Goal: Task Accomplishment & Management: Use online tool/utility

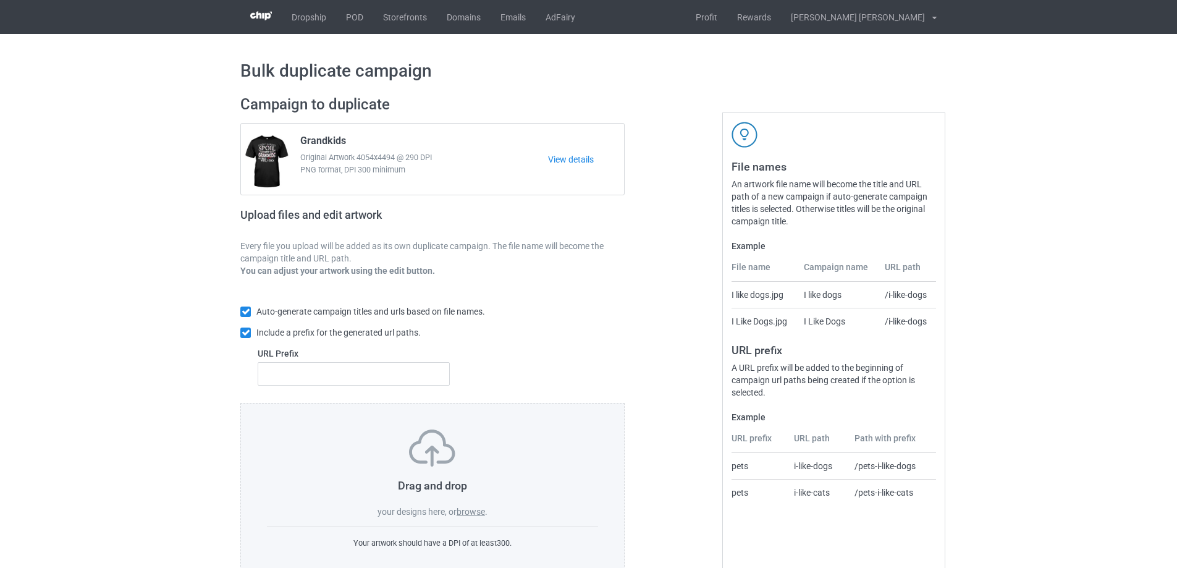
click at [180, 423] on div "Bulk duplicate campaign Campaign to duplicate Grandkids Original Artwork 4054x4…" at bounding box center [588, 318] width 1177 height 568
click at [476, 510] on label "browse" at bounding box center [471, 512] width 28 height 10
click at [0, 0] on input "browse" at bounding box center [0, 0] width 0 height 0
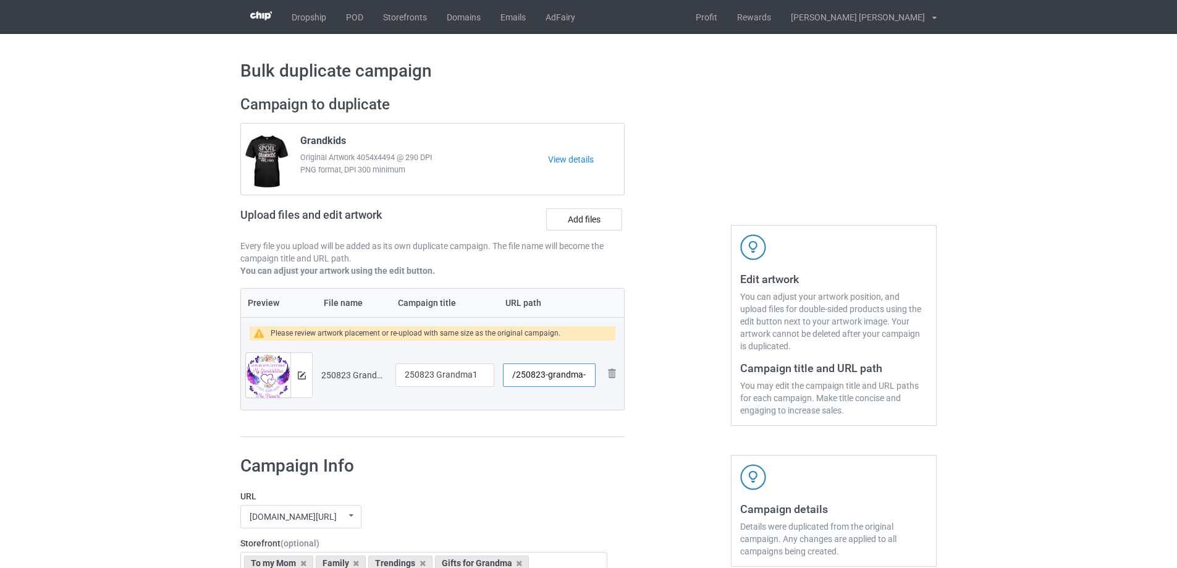
scroll to position [0, 2]
drag, startPoint x: 546, startPoint y: 377, endPoint x: 581, endPoint y: 377, distance: 35.8
click at [581, 377] on input "/250823-grandma-1" at bounding box center [549, 374] width 93 height 23
type input "/250823-1"
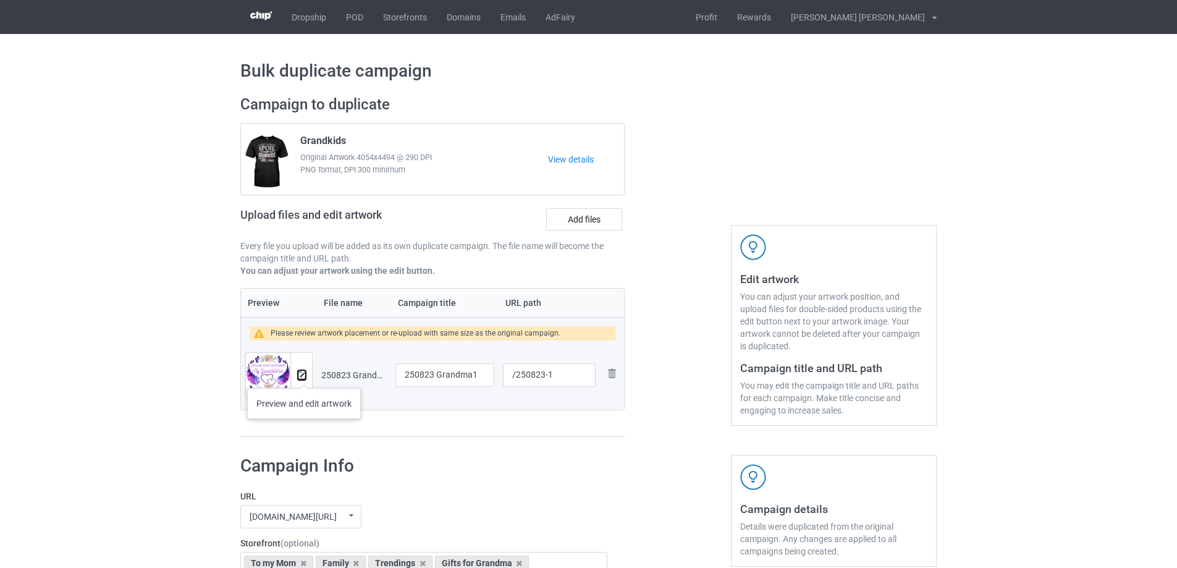
click at [304, 376] on img at bounding box center [302, 375] width 8 height 8
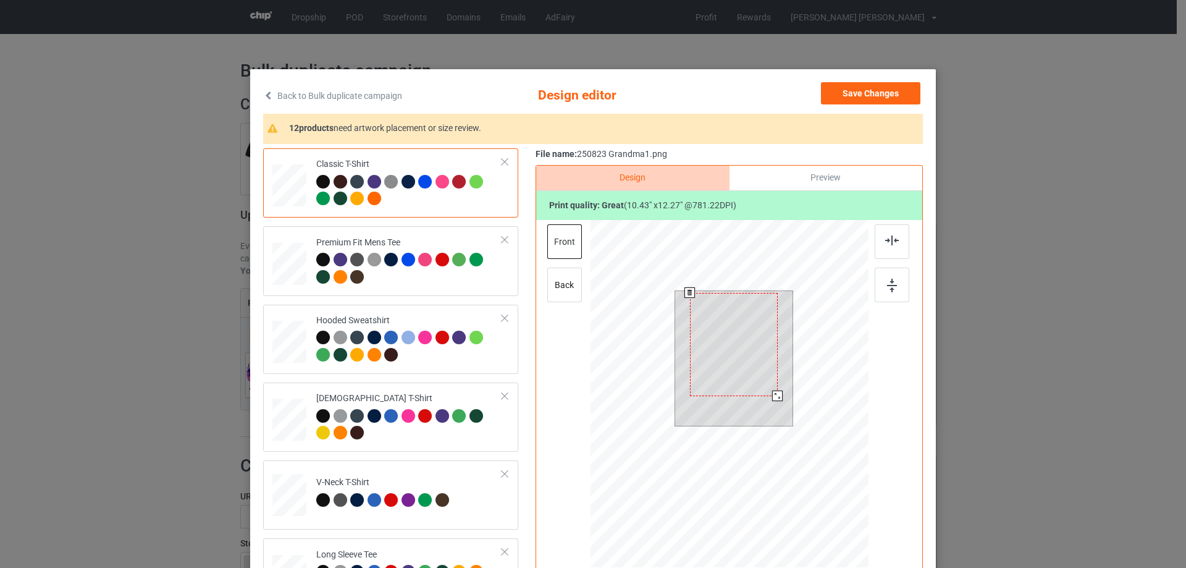
click at [759, 370] on div at bounding box center [734, 344] width 88 height 103
click at [777, 394] on div at bounding box center [734, 358] width 114 height 135
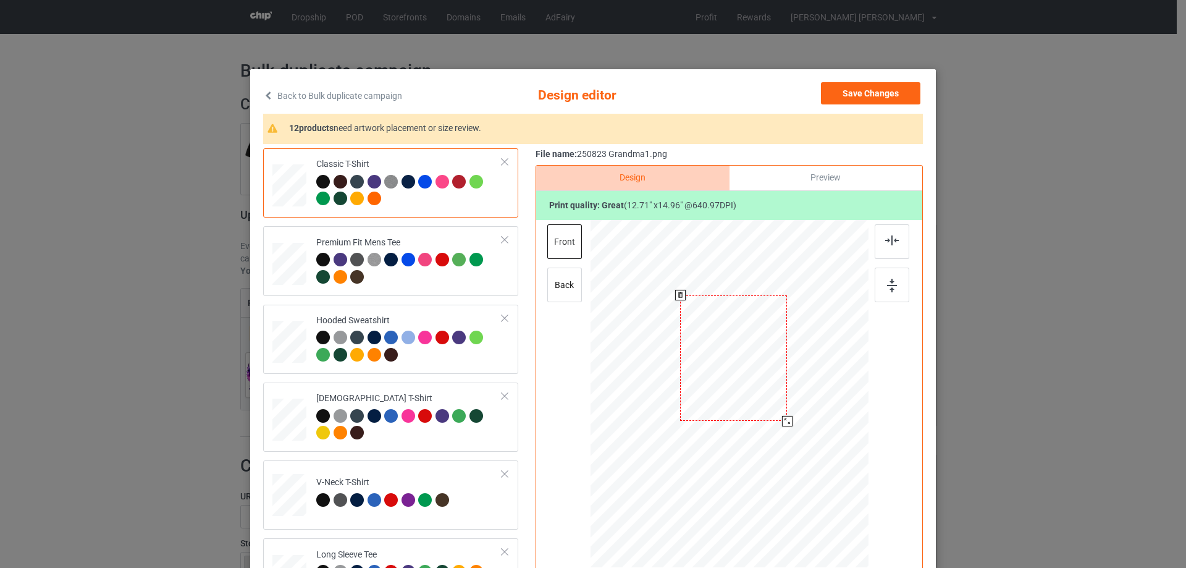
drag, startPoint x: 786, startPoint y: 424, endPoint x: 568, endPoint y: 437, distance: 217.9
click at [784, 419] on div at bounding box center [787, 421] width 11 height 11
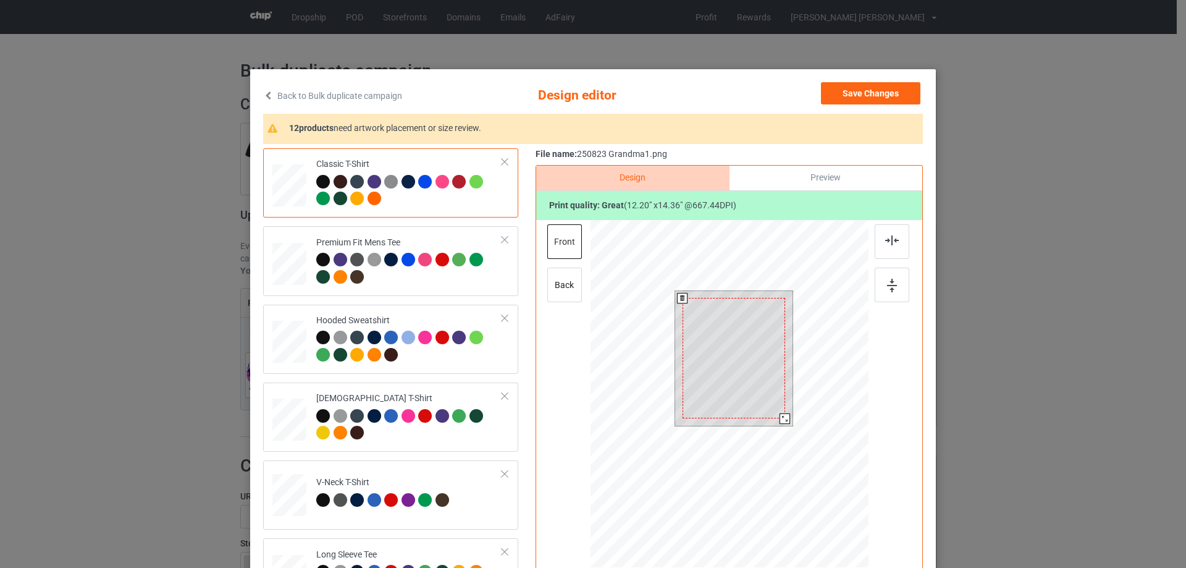
drag, startPoint x: 782, startPoint y: 419, endPoint x: 765, endPoint y: 403, distance: 23.2
click at [781, 416] on div at bounding box center [785, 418] width 11 height 11
click at [764, 397] on div at bounding box center [734, 354] width 102 height 120
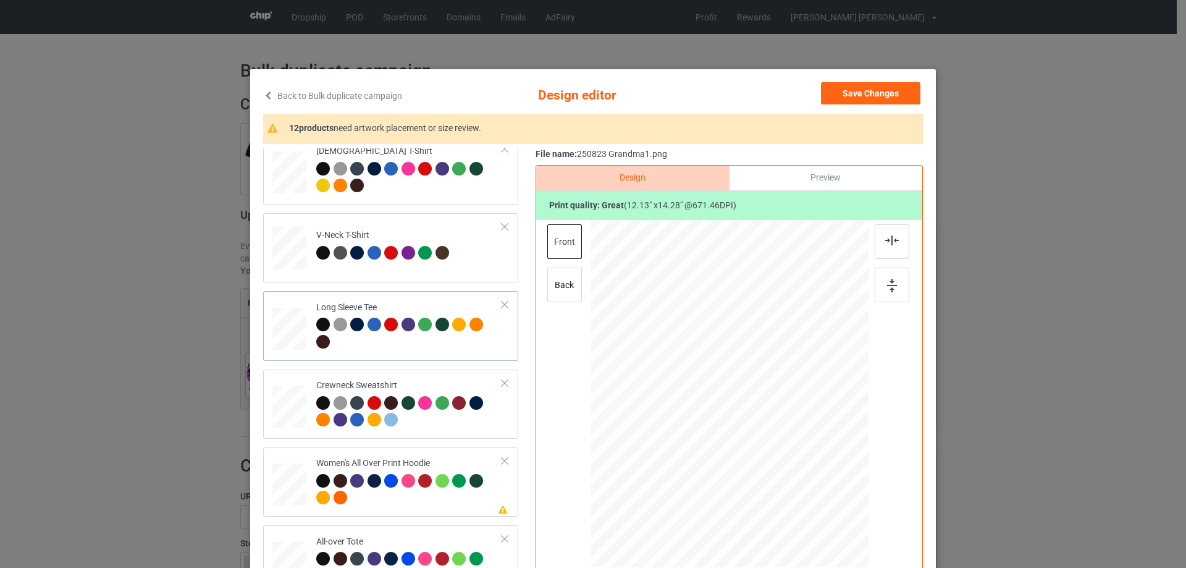
scroll to position [309, 0]
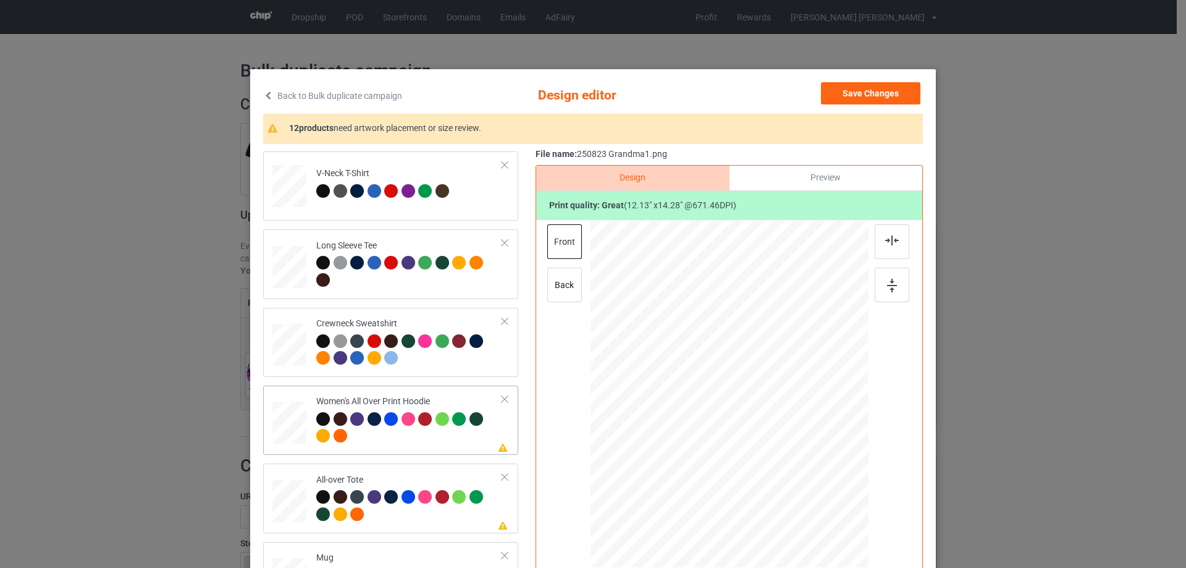
drag, startPoint x: 809, startPoint y: 494, endPoint x: 782, endPoint y: 434, distance: 65.8
click at [782, 434] on div at bounding box center [730, 394] width 278 height 315
click at [766, 392] on div at bounding box center [732, 353] width 88 height 104
click at [775, 410] on div at bounding box center [780, 409] width 11 height 11
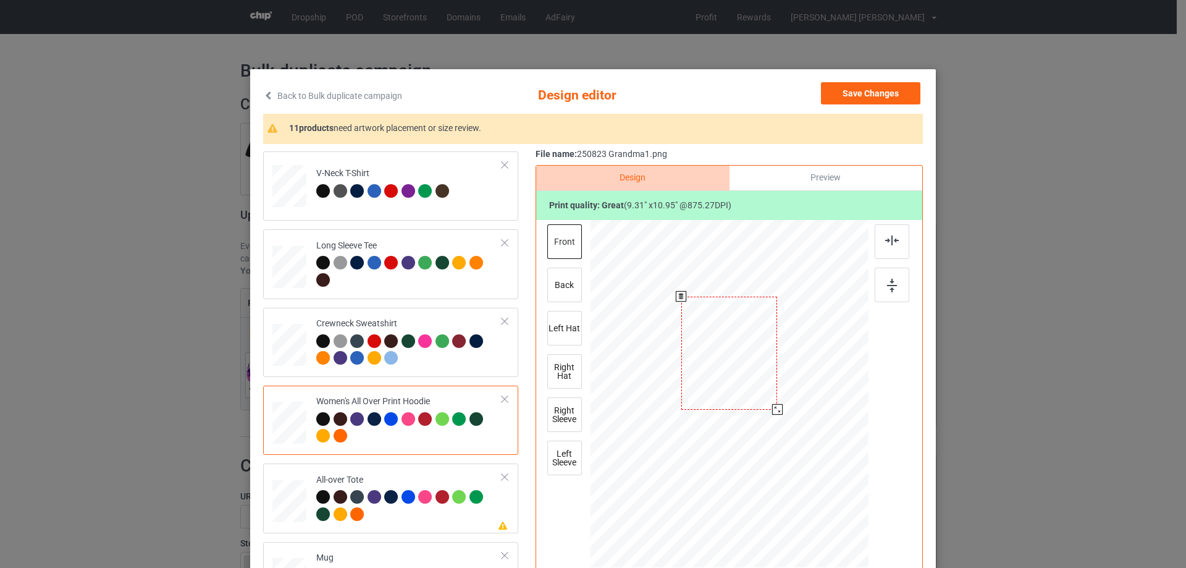
click at [763, 402] on div at bounding box center [730, 353] width 96 height 113
click at [885, 242] on img at bounding box center [892, 240] width 14 height 10
click at [890, 242] on img at bounding box center [892, 240] width 14 height 10
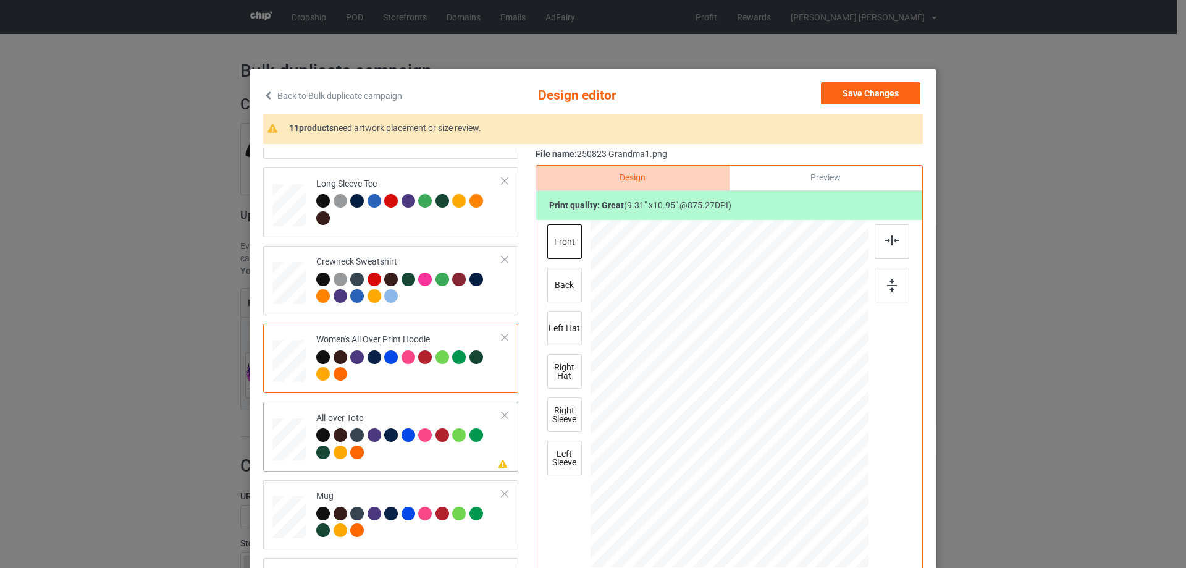
scroll to position [433, 0]
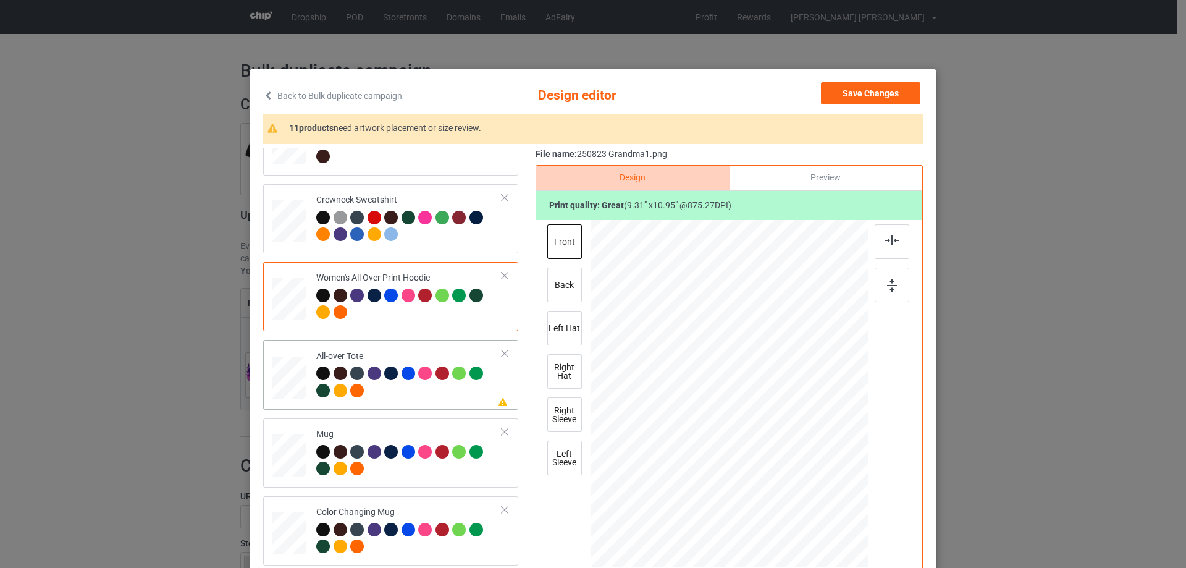
drag, startPoint x: 808, startPoint y: 491, endPoint x: 816, endPoint y: 499, distance: 11.4
click at [816, 499] on div at bounding box center [820, 500] width 11 height 11
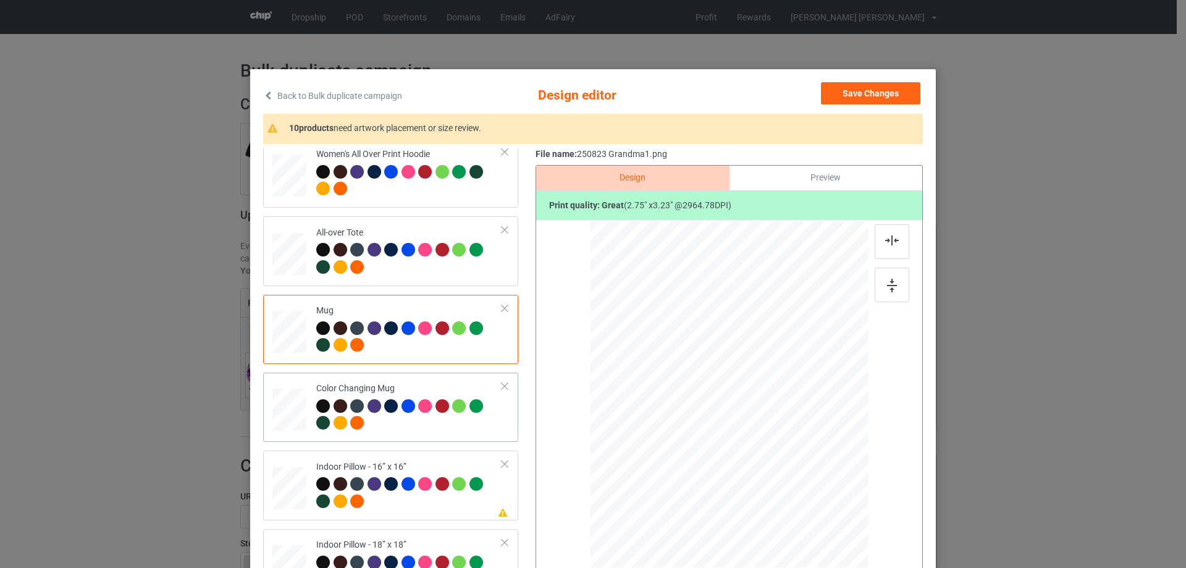
scroll to position [680, 0]
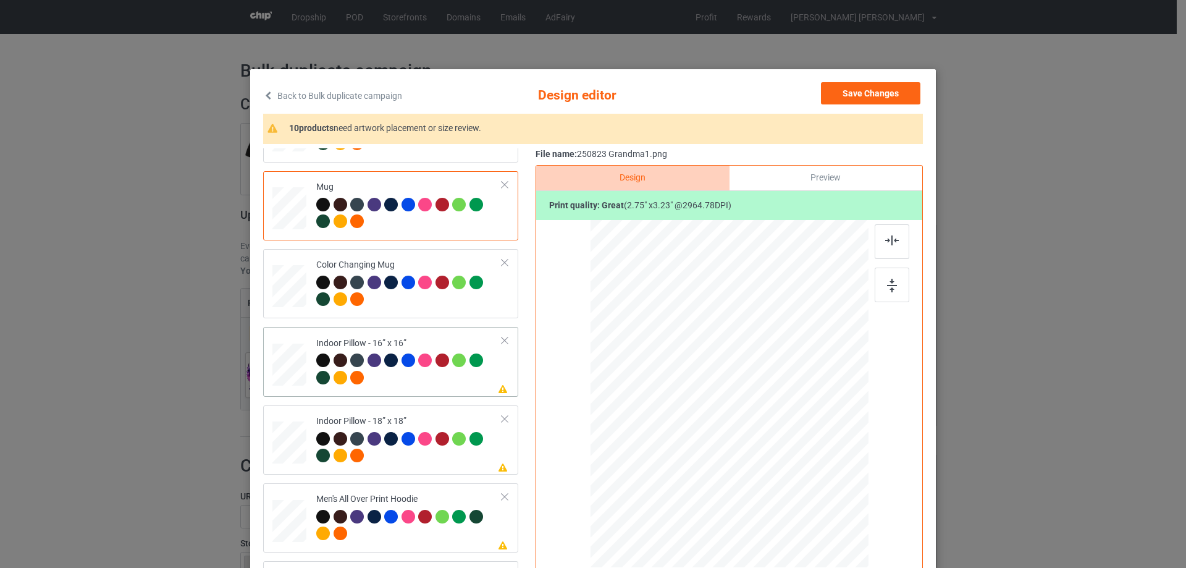
click at [809, 490] on div at bounding box center [811, 490] width 11 height 11
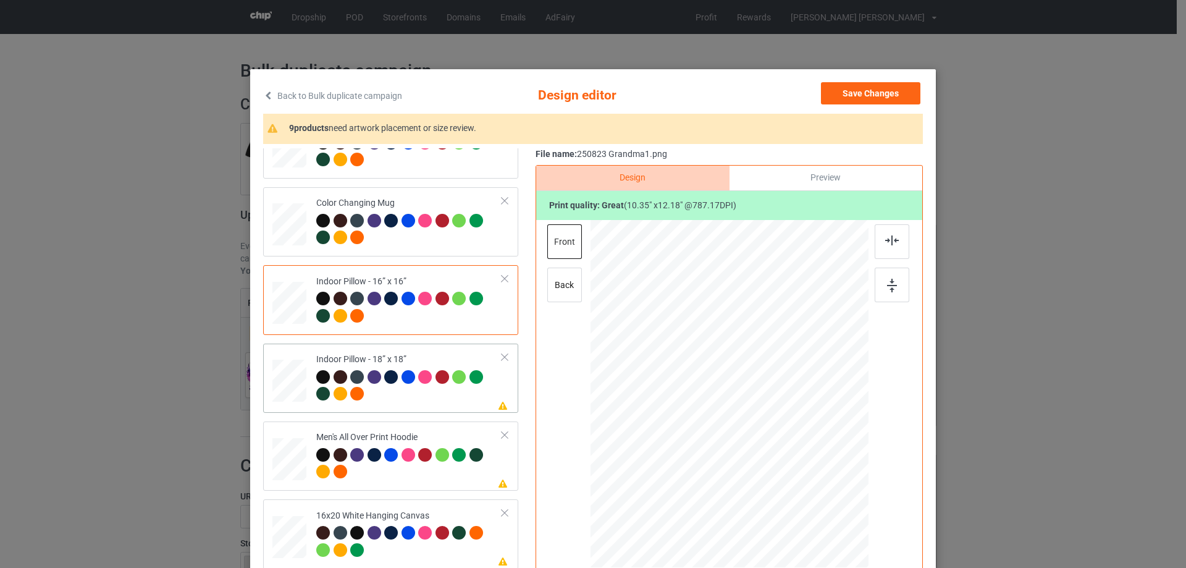
click at [808, 491] on div at bounding box center [812, 491] width 11 height 11
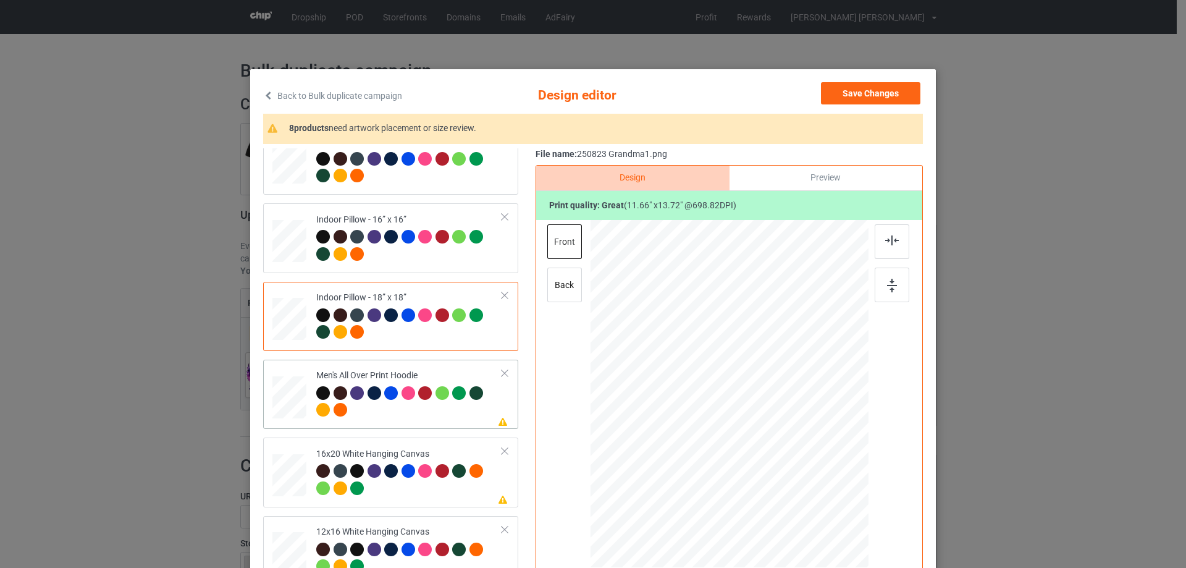
drag, startPoint x: 808, startPoint y: 492, endPoint x: 777, endPoint y: 443, distance: 58.3
click at [777, 443] on div at bounding box center [730, 393] width 278 height 295
drag, startPoint x: 743, startPoint y: 432, endPoint x: 742, endPoint y: 401, distance: 31.0
click at [742, 401] on div at bounding box center [728, 362] width 93 height 109
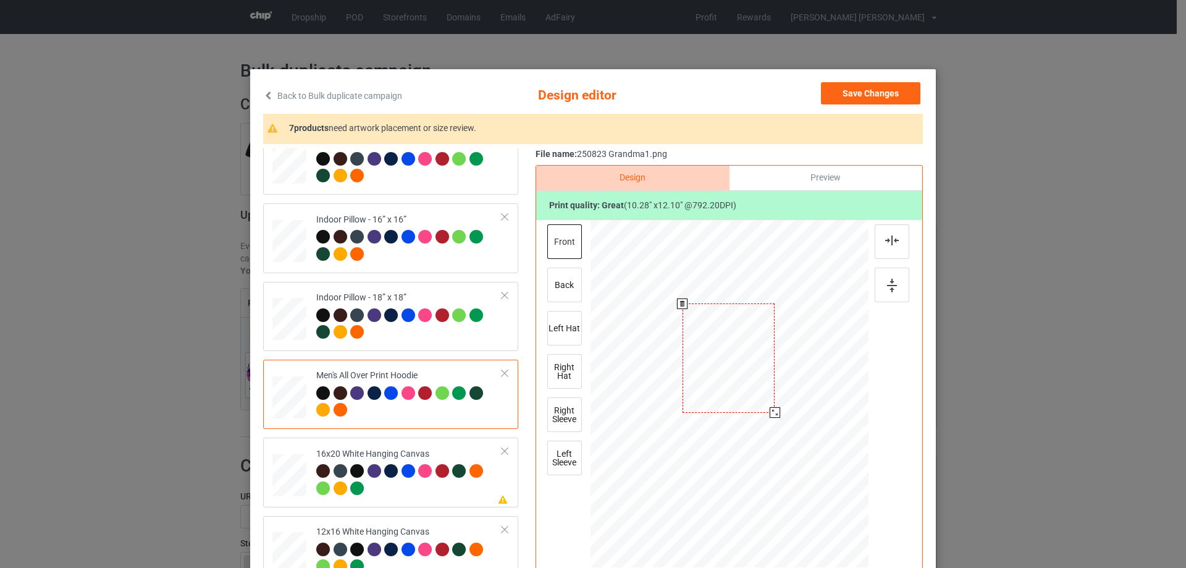
click at [737, 387] on div at bounding box center [729, 357] width 93 height 109
click at [754, 347] on div at bounding box center [728, 357] width 93 height 109
click at [896, 243] on div at bounding box center [892, 241] width 35 height 35
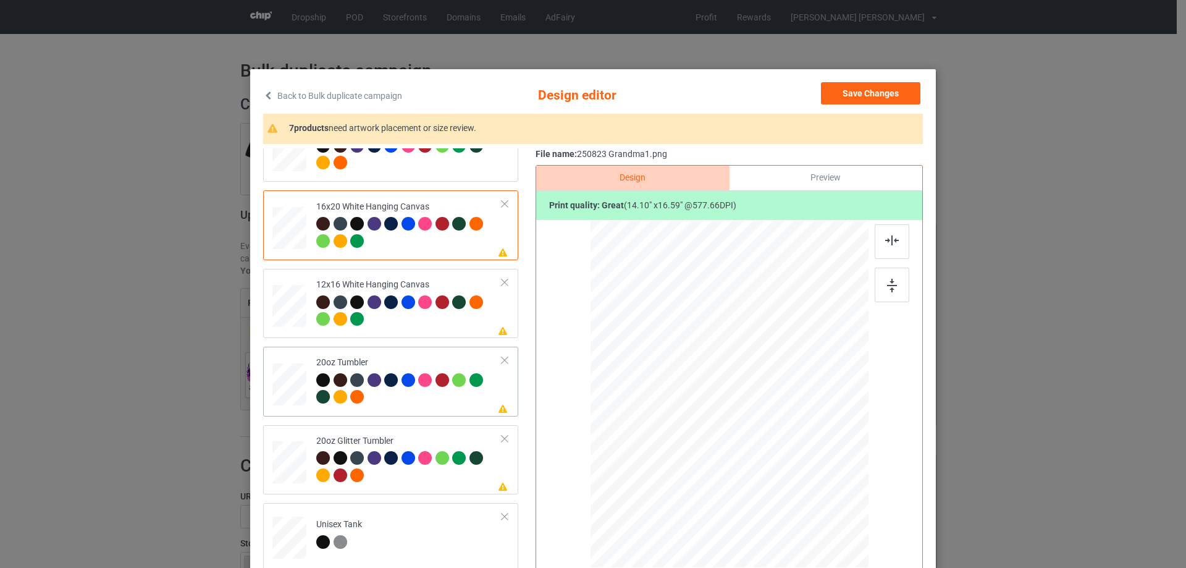
click at [710, 451] on div at bounding box center [714, 449] width 11 height 11
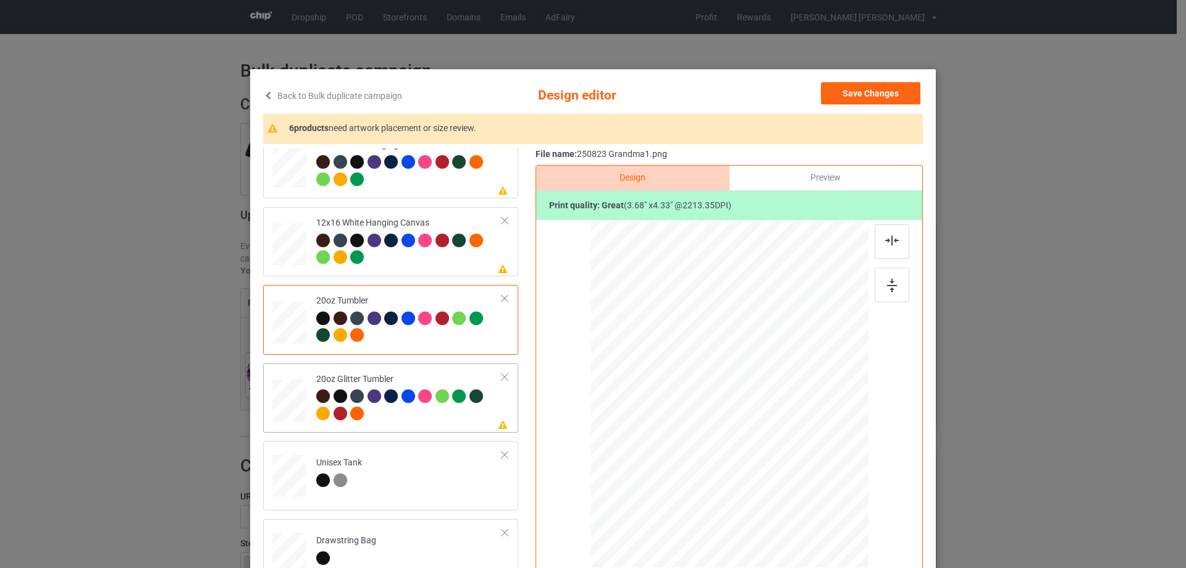
click at [714, 445] on div at bounding box center [719, 442] width 11 height 11
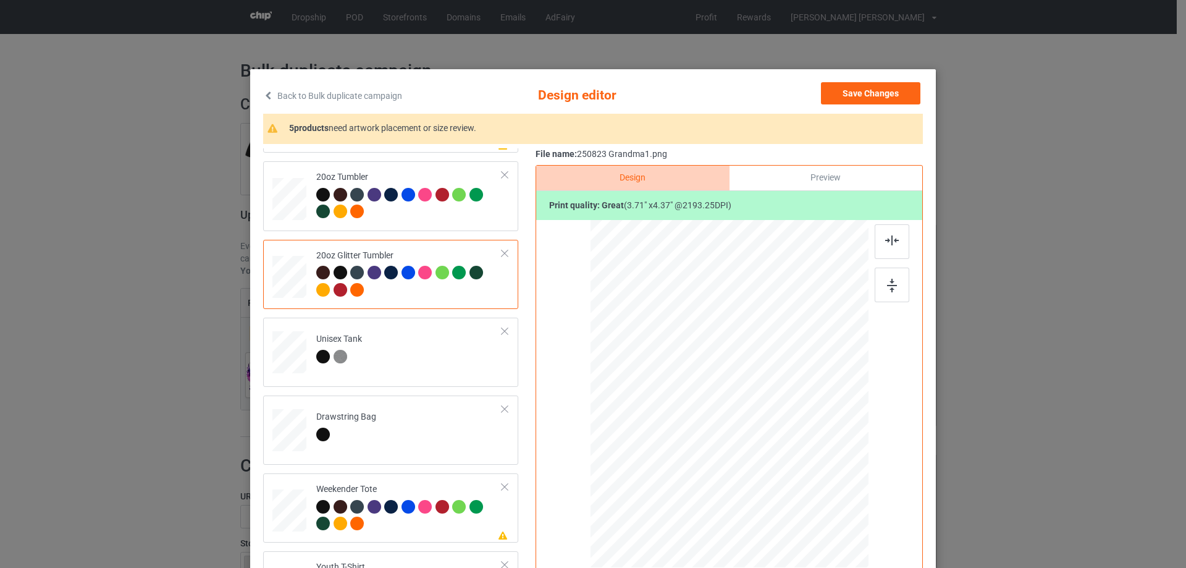
scroll to position [1298, 0]
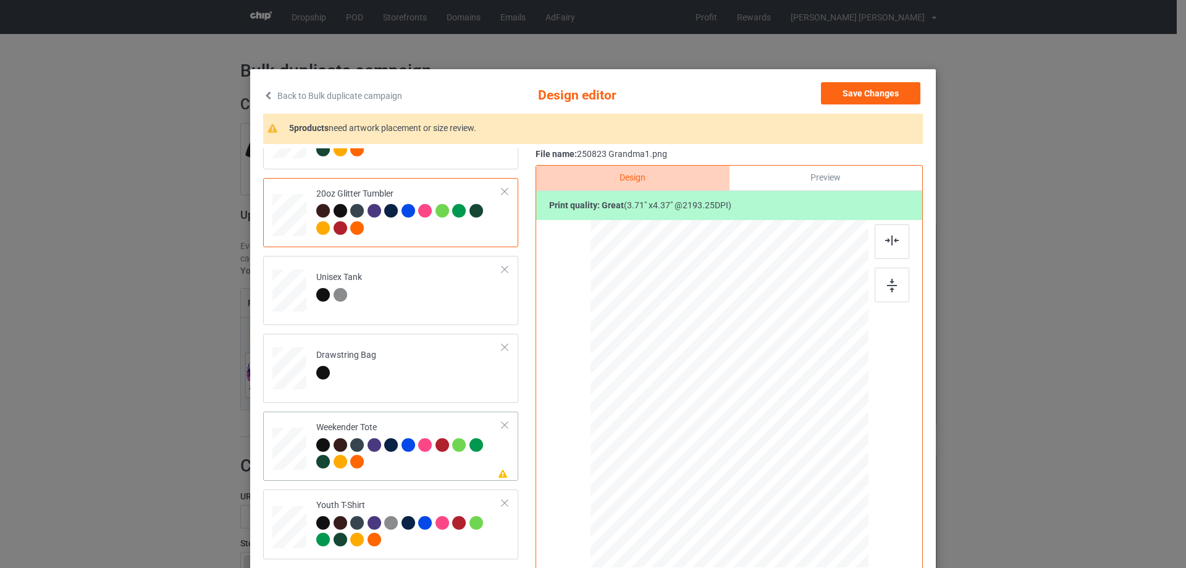
drag, startPoint x: 808, startPoint y: 492, endPoint x: 794, endPoint y: 454, distance: 40.7
click at [794, 454] on div at bounding box center [729, 394] width 277 height 179
click at [789, 494] on div at bounding box center [730, 395] width 278 height 351
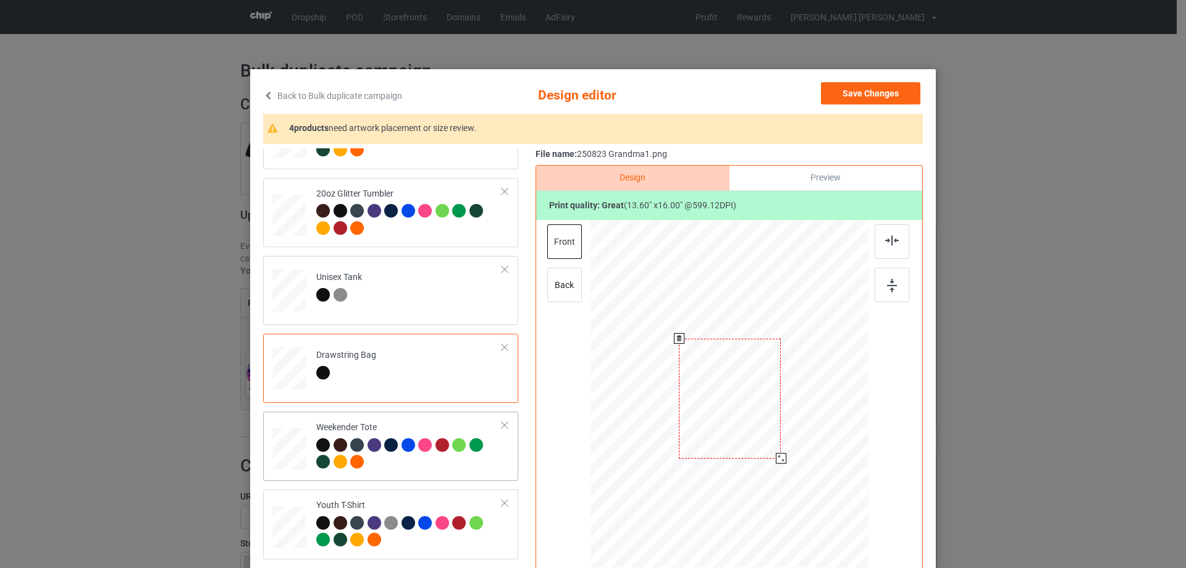
scroll to position [1382, 0]
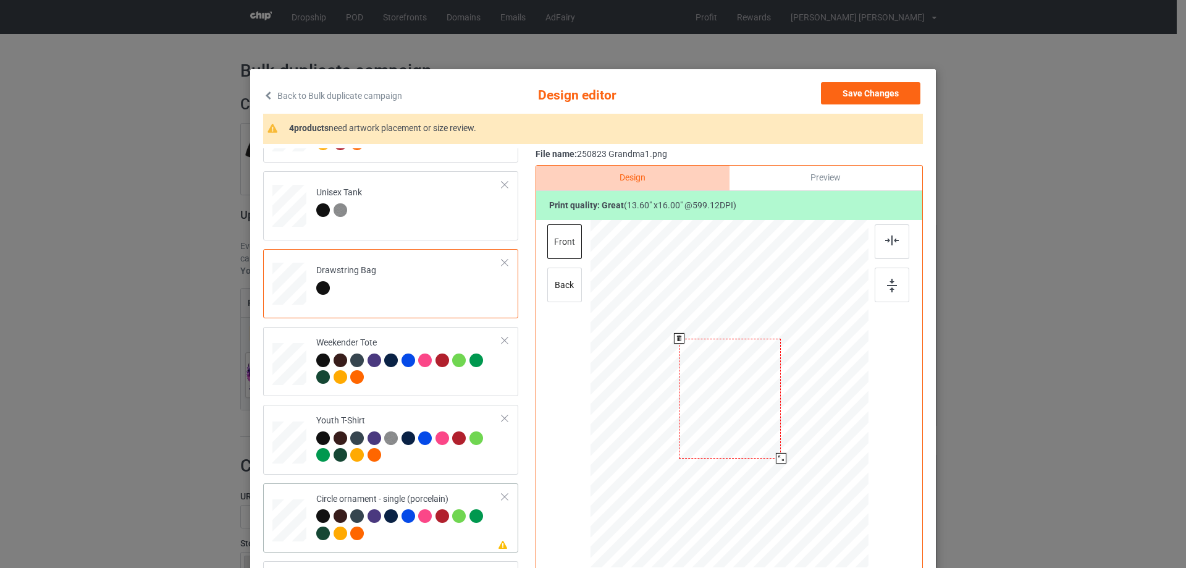
drag, startPoint x: 806, startPoint y: 497, endPoint x: 824, endPoint y: 512, distance: 23.7
click at [824, 512] on div at bounding box center [730, 394] width 278 height 278
drag, startPoint x: 818, startPoint y: 511, endPoint x: 827, endPoint y: 523, distance: 14.6
click at [827, 523] on div at bounding box center [831, 523] width 11 height 11
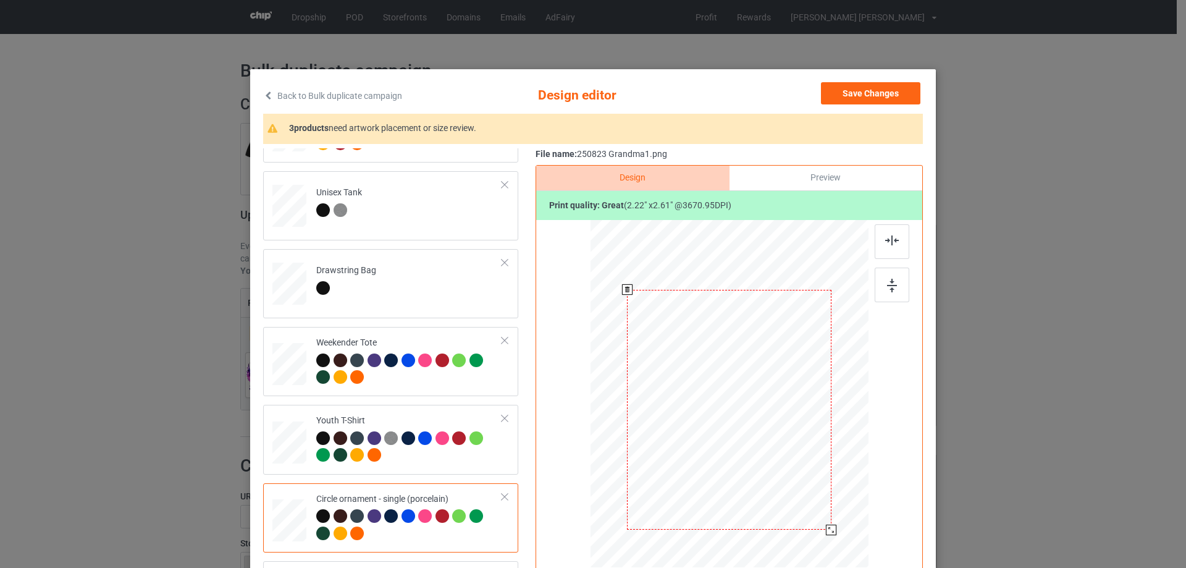
click at [782, 475] on div at bounding box center [729, 410] width 204 height 240
click at [766, 492] on div at bounding box center [729, 409] width 204 height 240
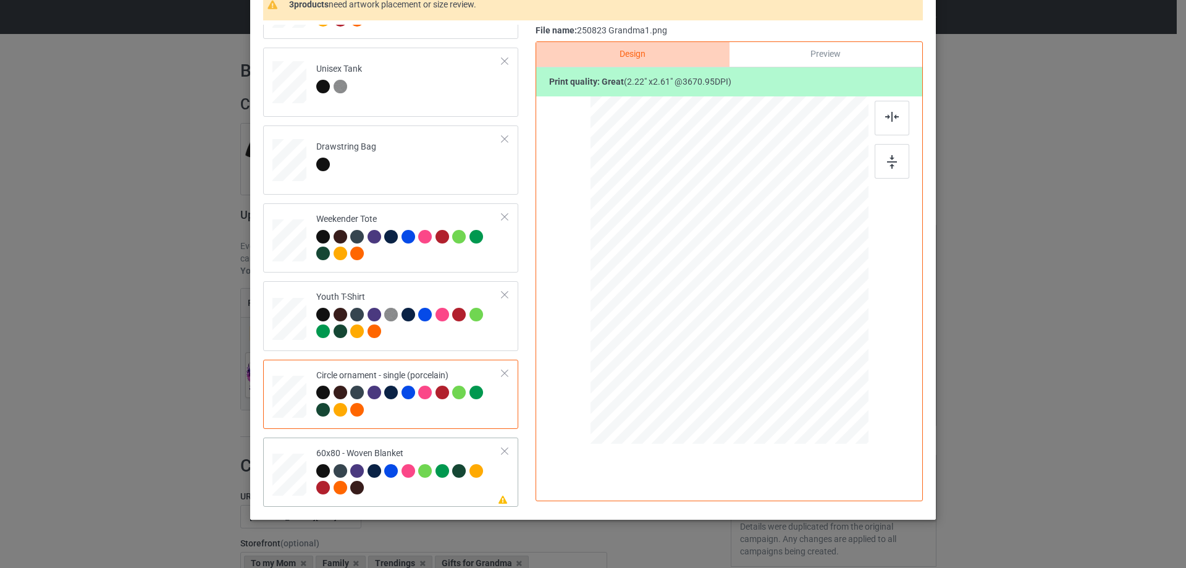
drag, startPoint x: 284, startPoint y: 483, endPoint x: 300, endPoint y: 483, distance: 16.1
drag, startPoint x: 809, startPoint y: 363, endPoint x: 787, endPoint y: 350, distance: 24.9
click at [818, 391] on div at bounding box center [729, 270] width 253 height 337
drag, startPoint x: 763, startPoint y: 316, endPoint x: 759, endPoint y: 327, distance: 11.5
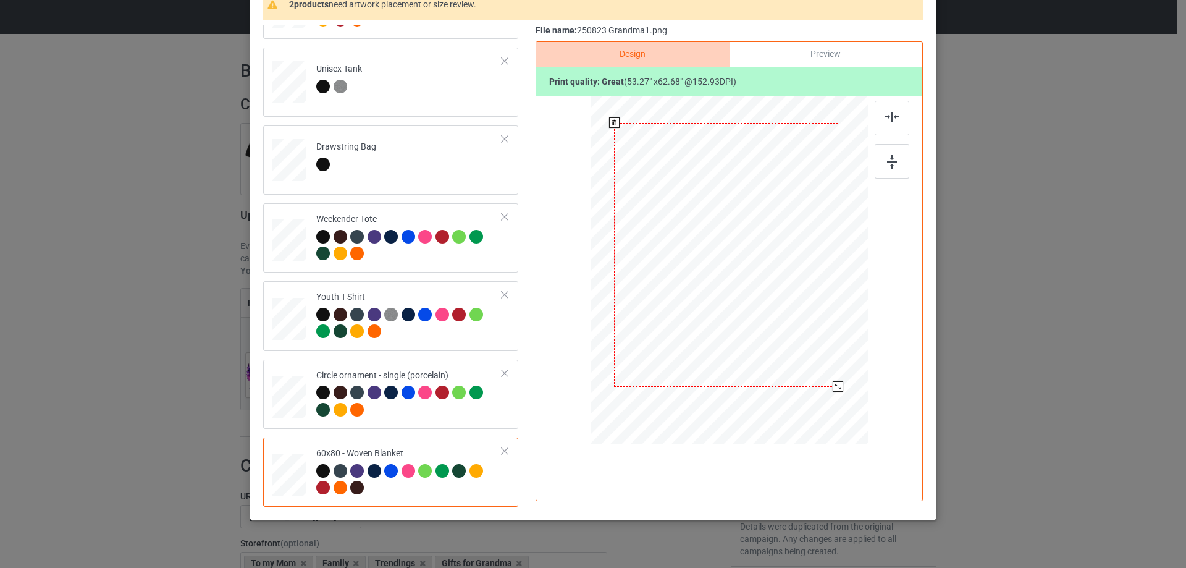
click at [759, 327] on div at bounding box center [726, 255] width 224 height 264
click at [891, 120] on img at bounding box center [892, 117] width 14 height 10
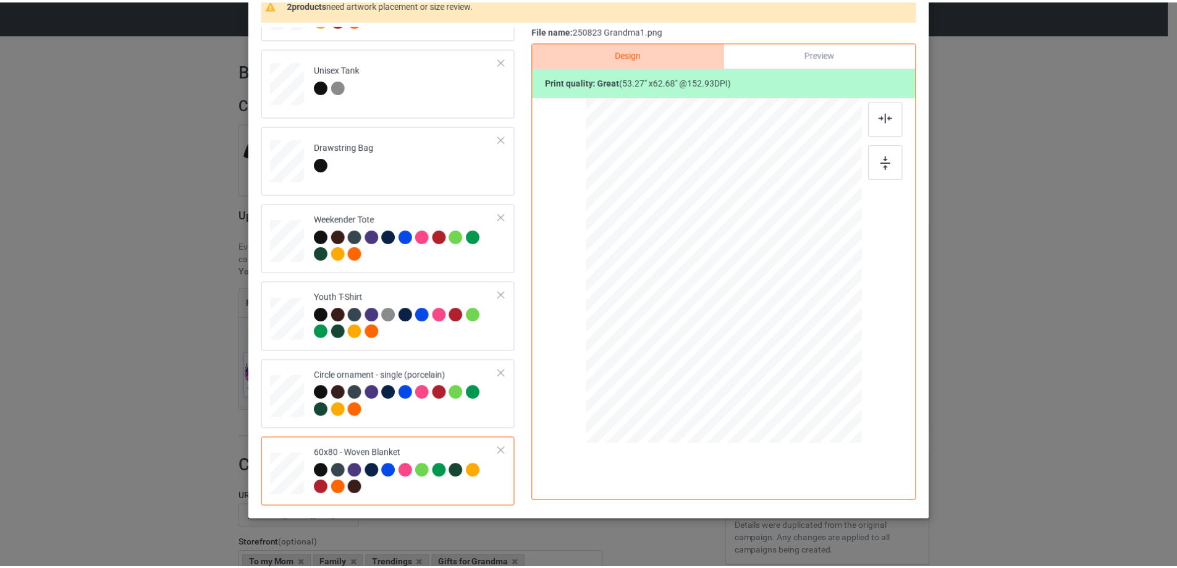
scroll to position [0, 0]
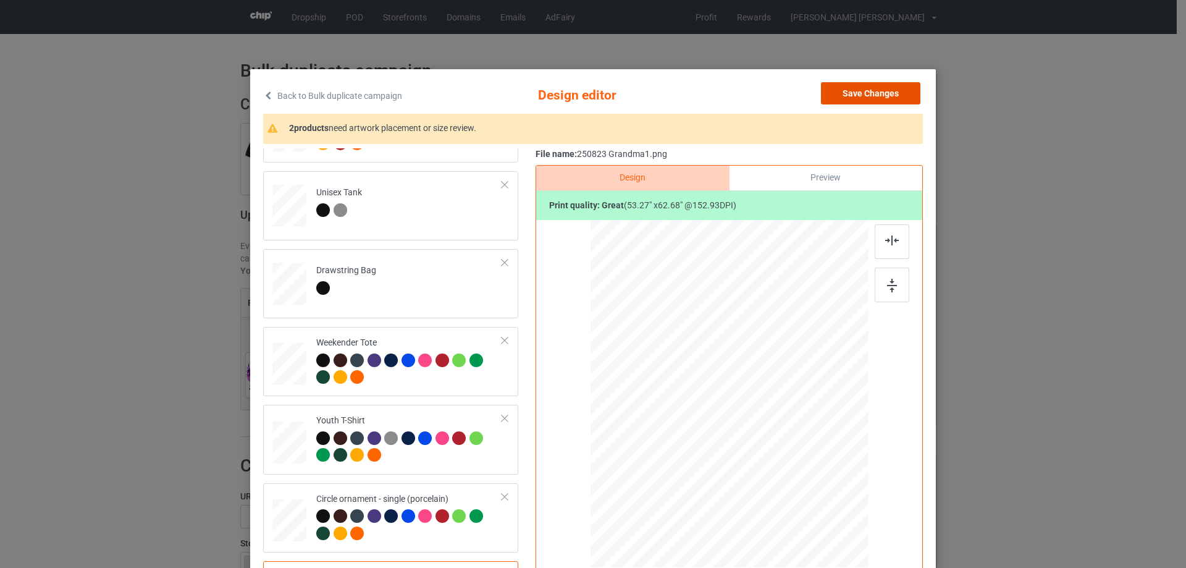
click at [884, 99] on button "Save Changes" at bounding box center [870, 93] width 99 height 22
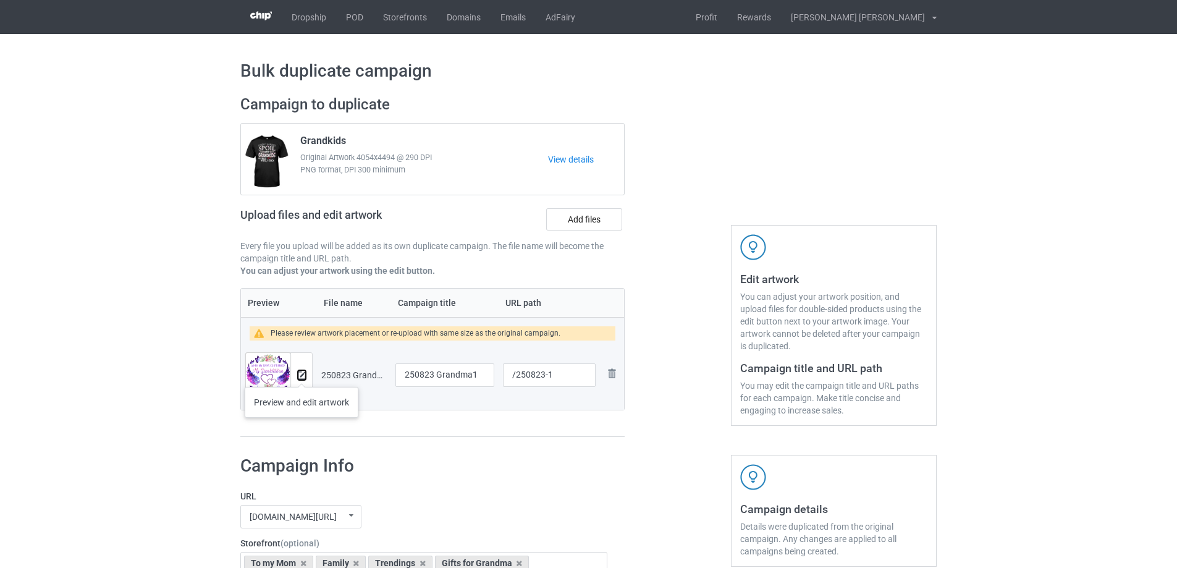
click at [302, 375] on img at bounding box center [302, 375] width 8 height 8
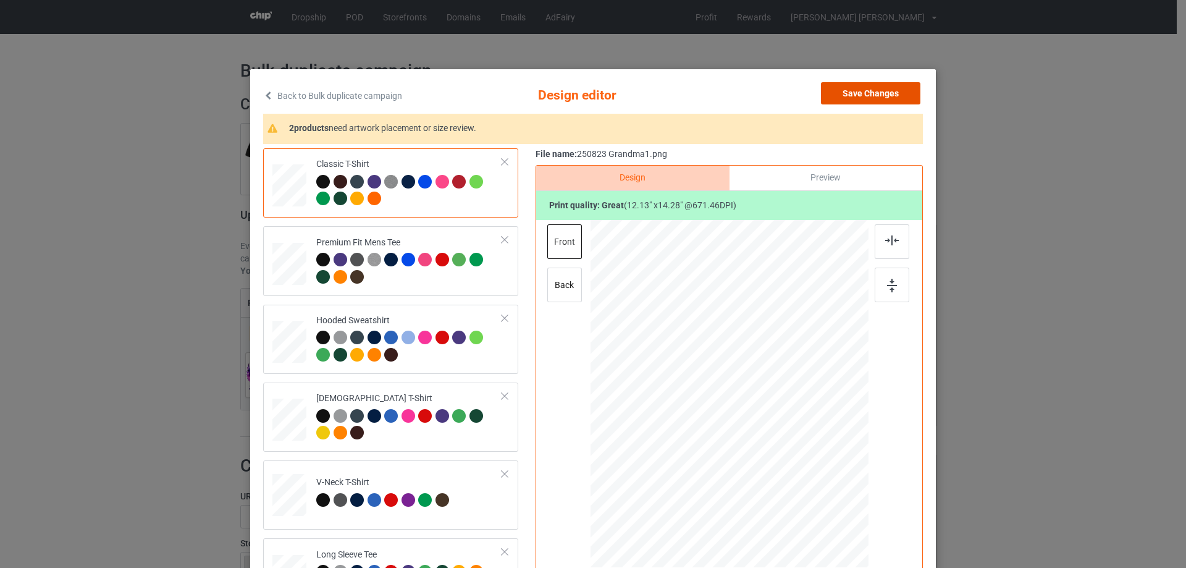
click at [894, 93] on button "Save Changes" at bounding box center [870, 93] width 99 height 22
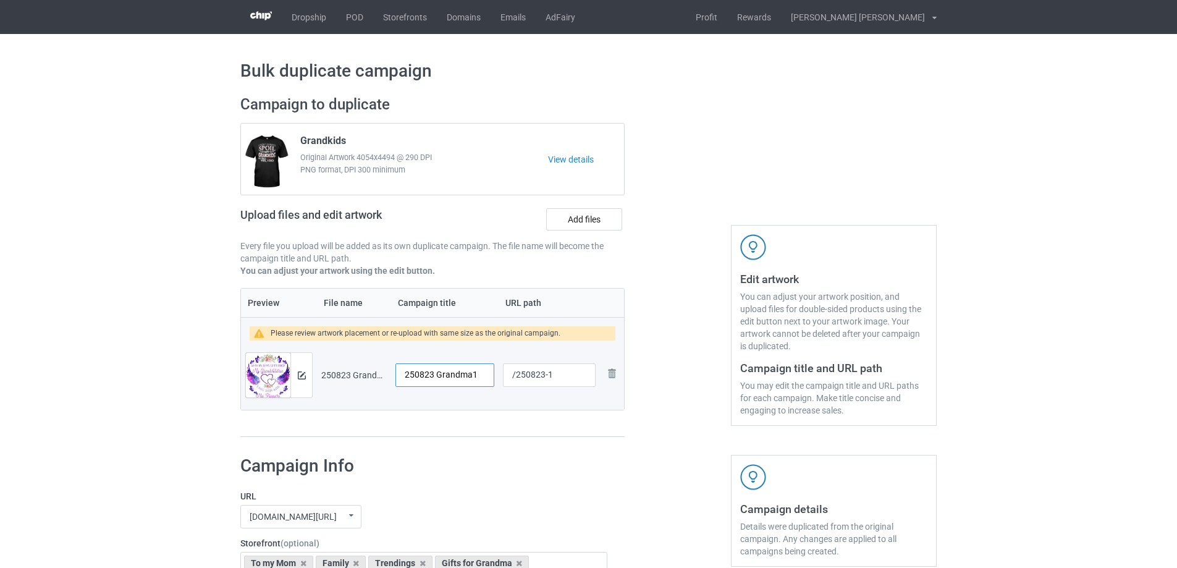
drag, startPoint x: 483, startPoint y: 376, endPoint x: 336, endPoint y: 376, distance: 147.7
click at [336, 376] on tr "Preview and edit artwork 250823 Grandma1.png 250823 Grandma1 /250823-1 Remove f…" at bounding box center [432, 374] width 383 height 69
type input "My prayers"
click at [300, 377] on img at bounding box center [302, 375] width 8 height 8
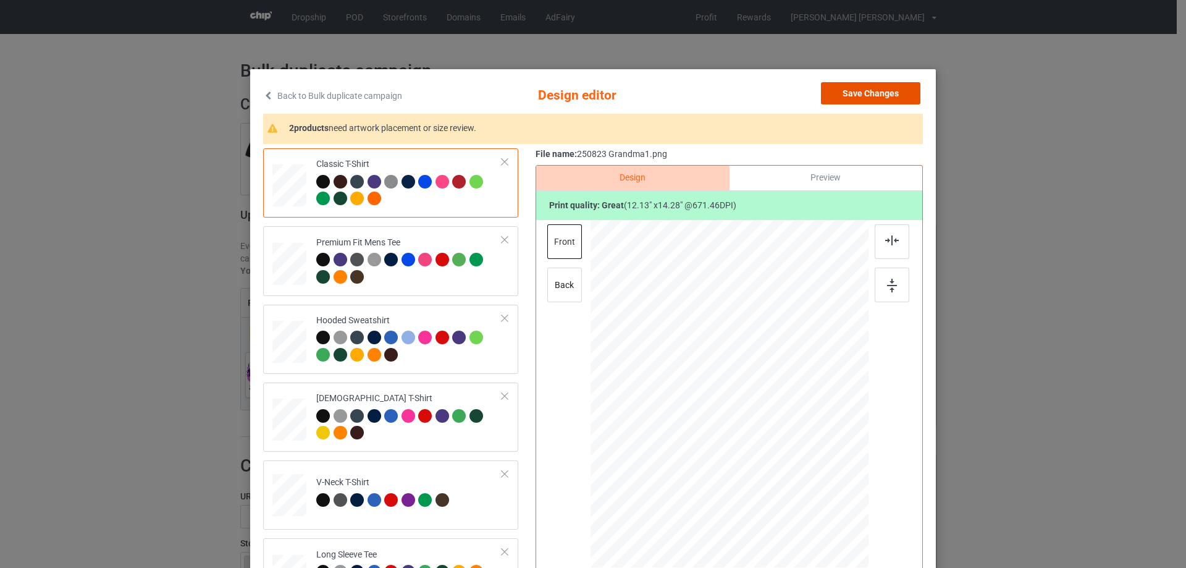
click at [883, 91] on button "Save Changes" at bounding box center [870, 93] width 99 height 22
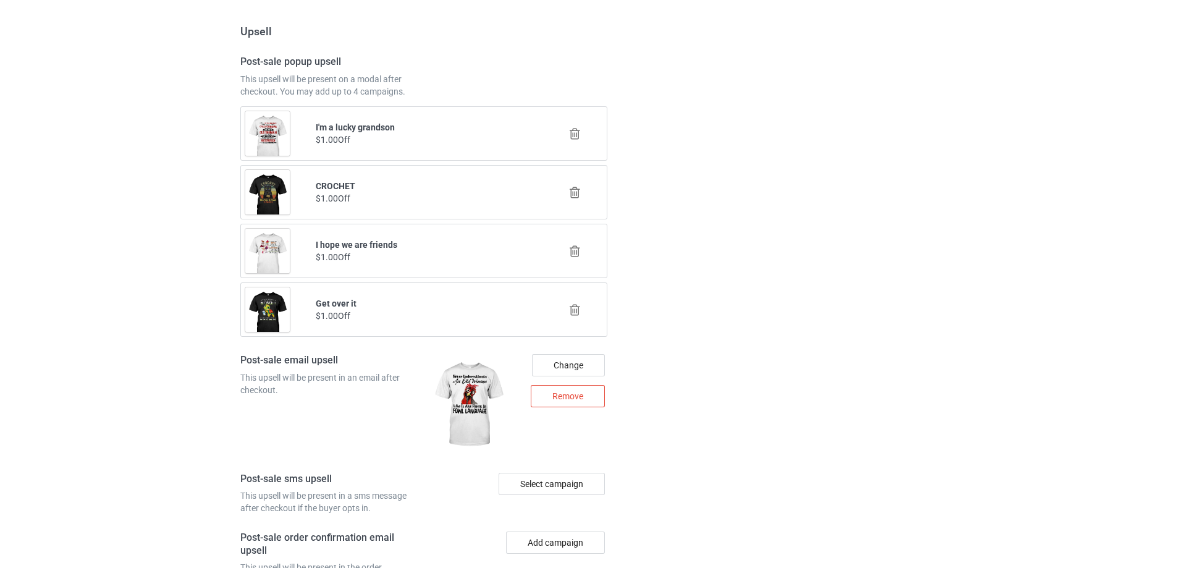
scroll to position [1572, 0]
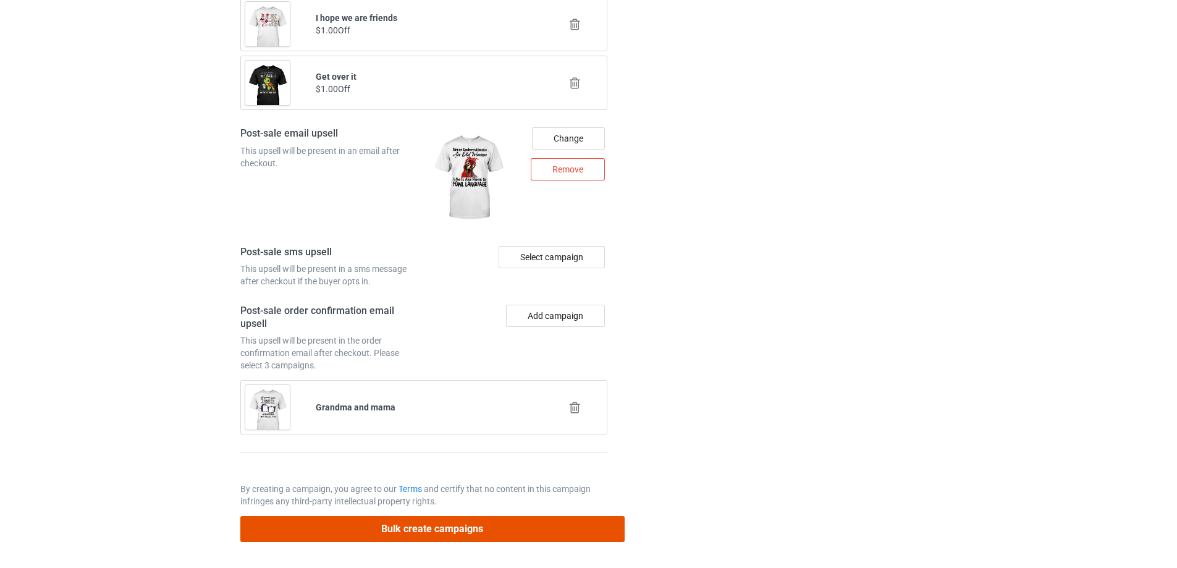
click at [499, 531] on button "Bulk create campaigns" at bounding box center [432, 528] width 384 height 25
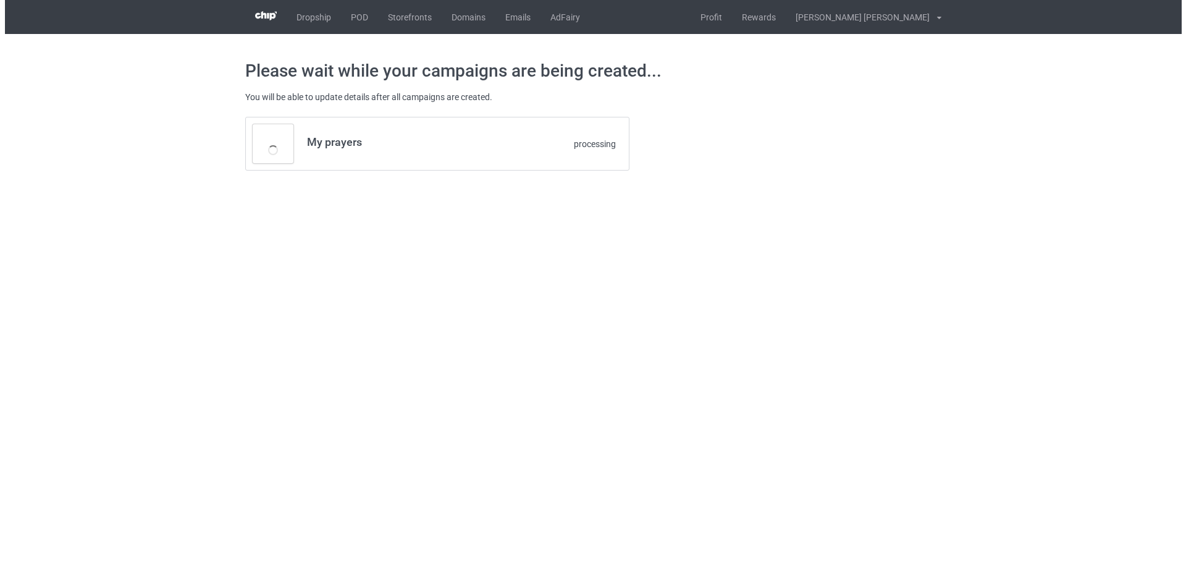
scroll to position [0, 0]
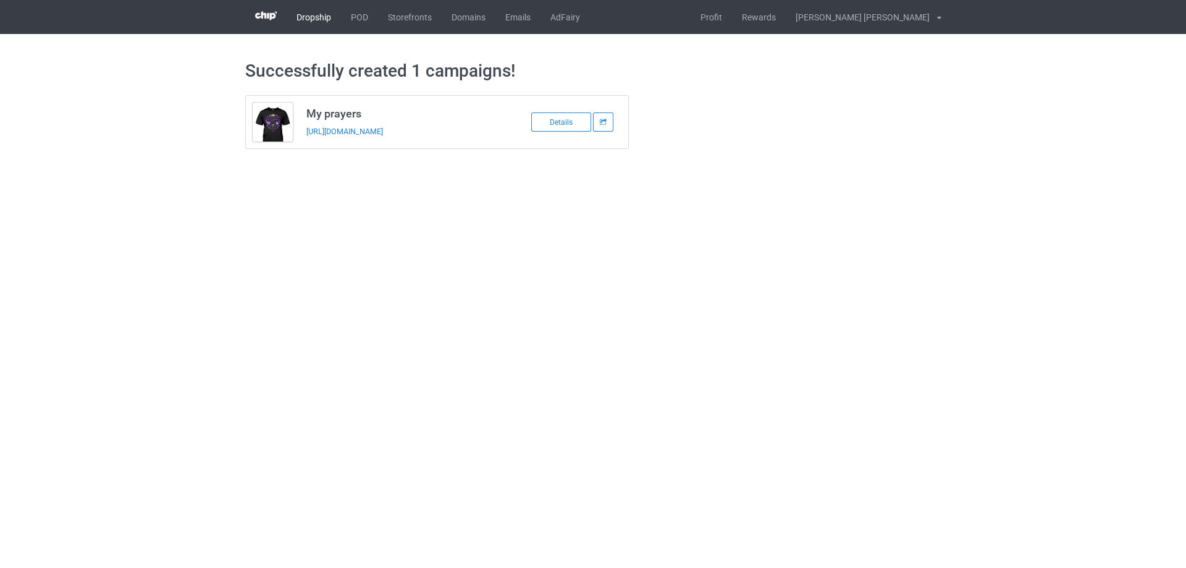
click at [337, 11] on link "Dropship" at bounding box center [314, 17] width 54 height 34
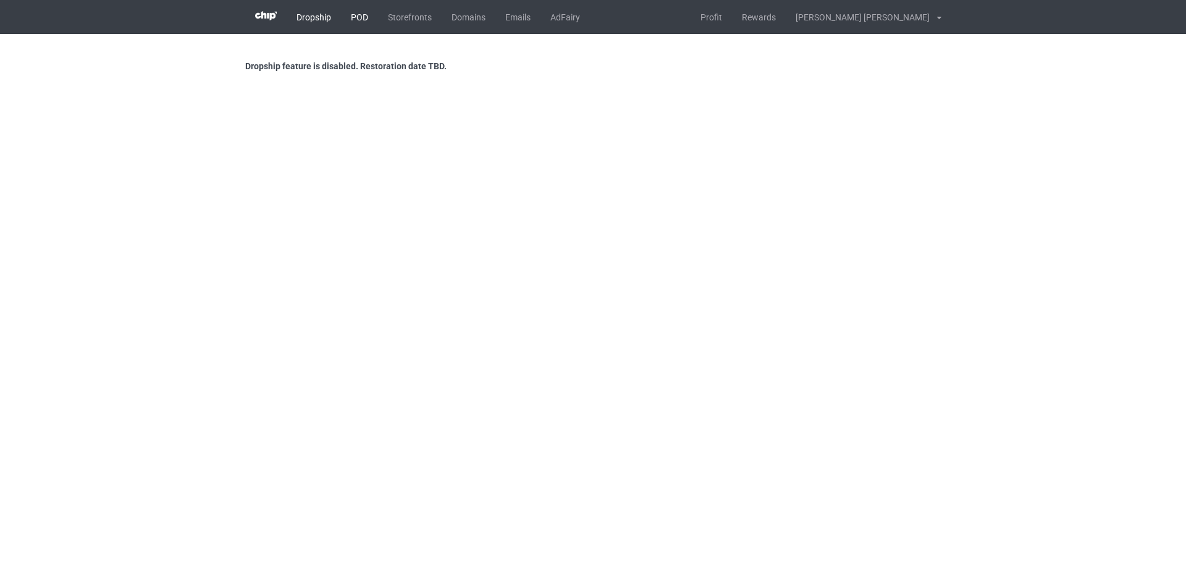
click at [358, 15] on link "POD" at bounding box center [359, 17] width 37 height 34
